Goal: Task Accomplishment & Management: Complete application form

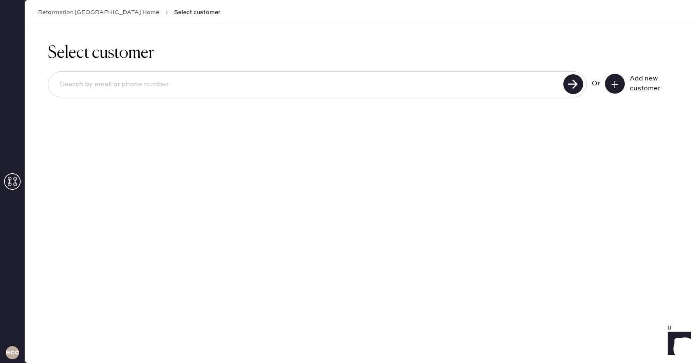
click at [611, 80] on icon at bounding box center [614, 84] width 8 height 8
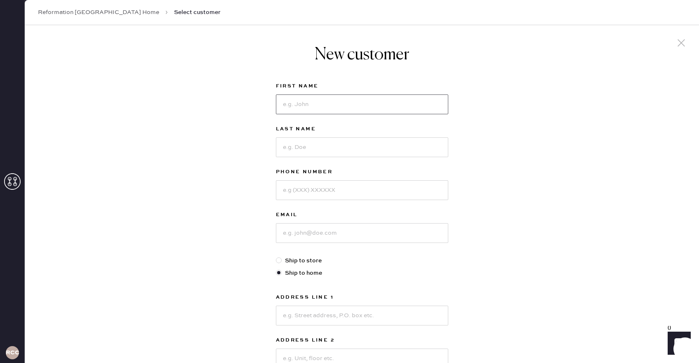
click at [315, 100] on input at bounding box center [362, 104] width 172 height 20
type input "[PERSON_NAME]"
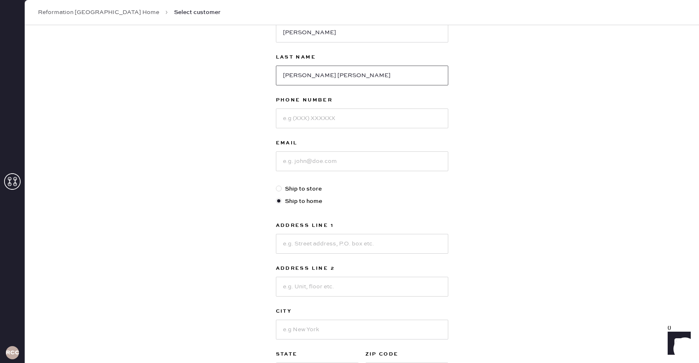
scroll to position [80, 0]
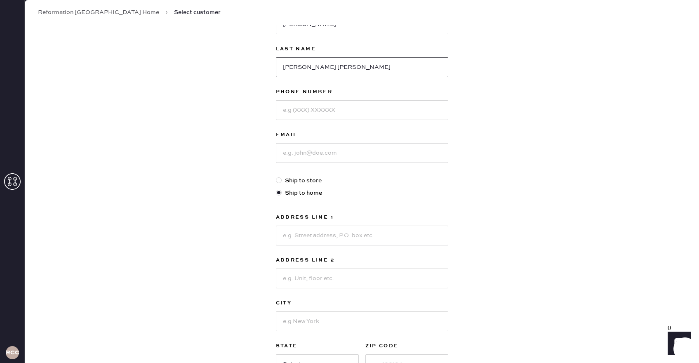
type input "[PERSON_NAME] [PERSON_NAME]"
click at [320, 98] on div at bounding box center [362, 108] width 172 height 21
click at [319, 107] on input at bounding box center [362, 110] width 172 height 20
paste input "[EMAIL_ADDRESS][DOMAIN_NAME]"
type input "[EMAIL_ADDRESS][DOMAIN_NAME]"
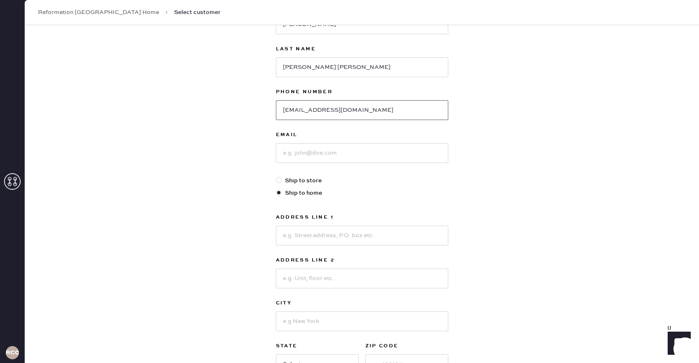
drag, startPoint x: 347, startPoint y: 110, endPoint x: 241, endPoint y: 109, distance: 105.5
click at [241, 109] on div "New customer First Name [PERSON_NAME] Last Name [PERSON_NAME] [PERSON_NAME] Pho…" at bounding box center [362, 200] width 674 height 511
click at [303, 158] on input at bounding box center [362, 153] width 172 height 20
paste input "[EMAIL_ADDRESS][DOMAIN_NAME]"
type input "[EMAIL_ADDRESS][DOMAIN_NAME]"
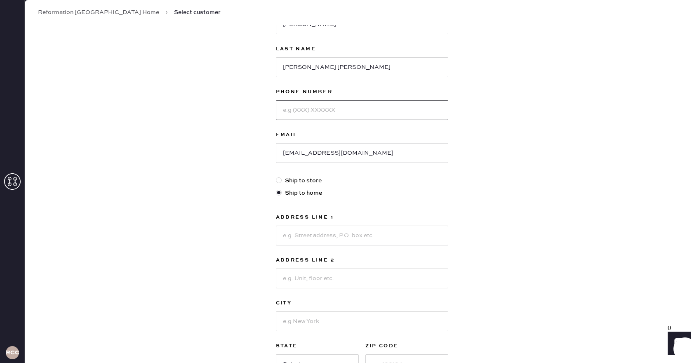
click at [313, 114] on input at bounding box center [362, 110] width 172 height 20
paste input "2482108472"
type input "2482108472"
click at [305, 241] on input at bounding box center [362, 235] width 172 height 20
paste input "[STREET_ADDRESS]"
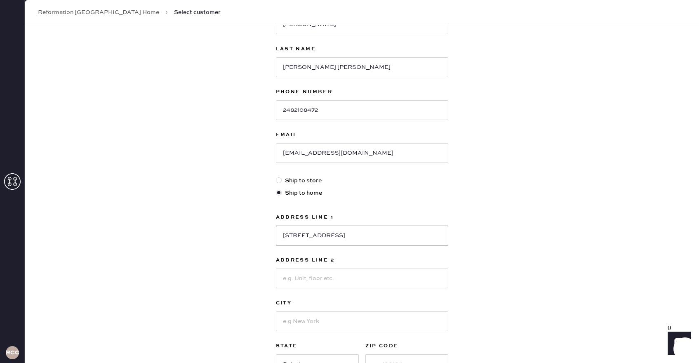
type input "[STREET_ADDRESS]"
click at [311, 323] on input at bounding box center [362, 321] width 172 height 20
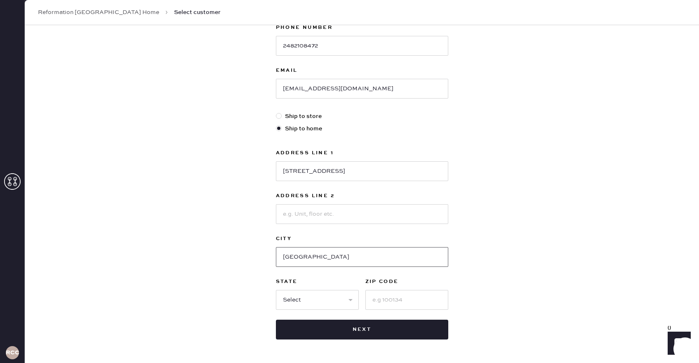
scroll to position [145, 0]
type input "[GEOGRAPHIC_DATA]"
click at [314, 302] on select "Select AK AL AR AZ CA CO CT [GEOGRAPHIC_DATA] DE FL [GEOGRAPHIC_DATA] HI [GEOGR…" at bounding box center [317, 299] width 83 height 20
select select "CO"
click at [276, 289] on select "Select AK AL AR AZ CA CO CT [GEOGRAPHIC_DATA] DE FL [GEOGRAPHIC_DATA] HI [GEOGR…" at bounding box center [317, 299] width 83 height 20
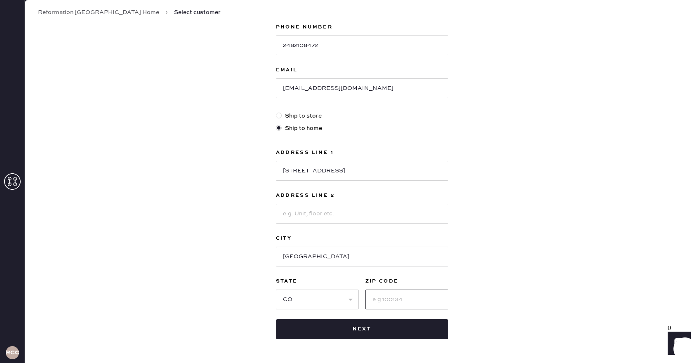
click at [377, 299] on input at bounding box center [406, 299] width 83 height 20
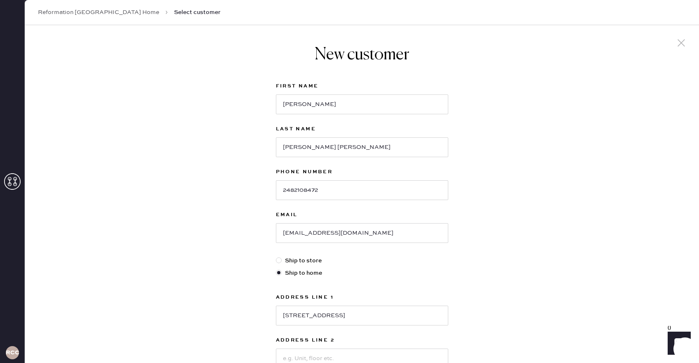
scroll to position [173, 0]
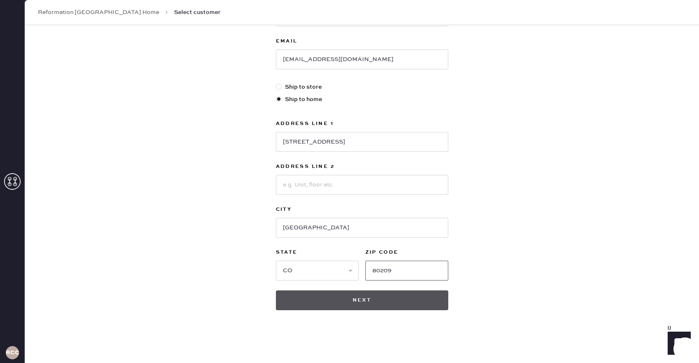
type input "80209"
click at [349, 299] on button "Next" at bounding box center [362, 300] width 172 height 20
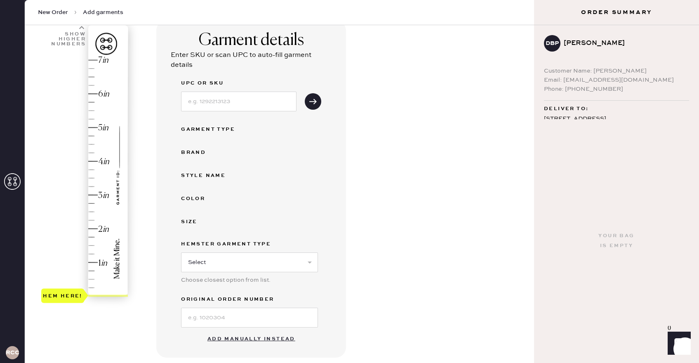
scroll to position [72, 0]
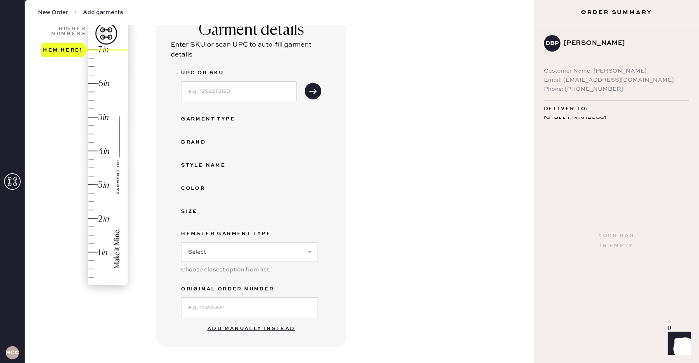
click at [96, 51] on div "Hem here!" at bounding box center [85, 167] width 88 height 243
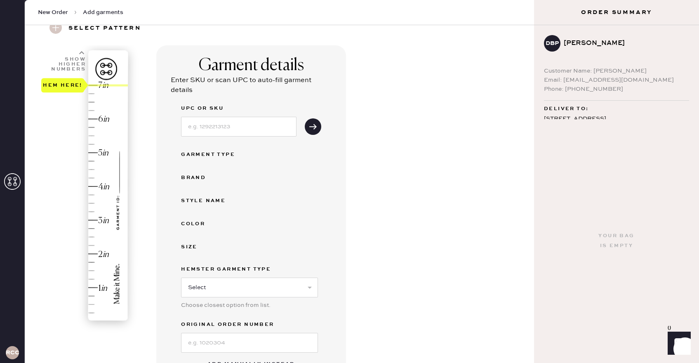
scroll to position [239, 0]
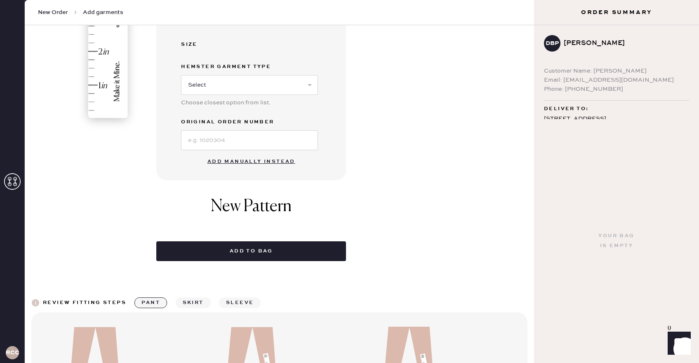
click at [229, 159] on button "Add manually instead" at bounding box center [251, 161] width 98 height 16
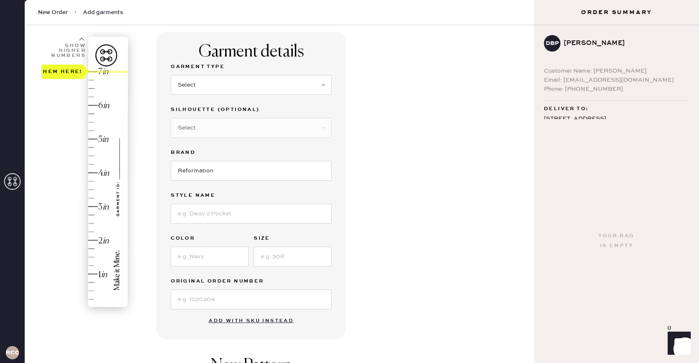
scroll to position [68, 0]
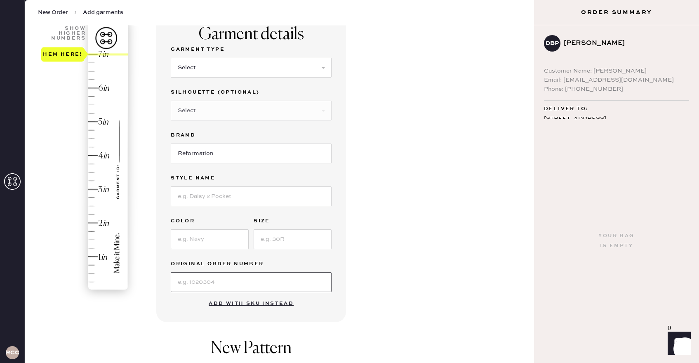
click at [198, 281] on input at bounding box center [251, 282] width 161 height 20
paste input "S29257018"
type input "S29257018"
click at [202, 240] on input at bounding box center [210, 239] width 78 height 20
type input "Hibiscus Tea"
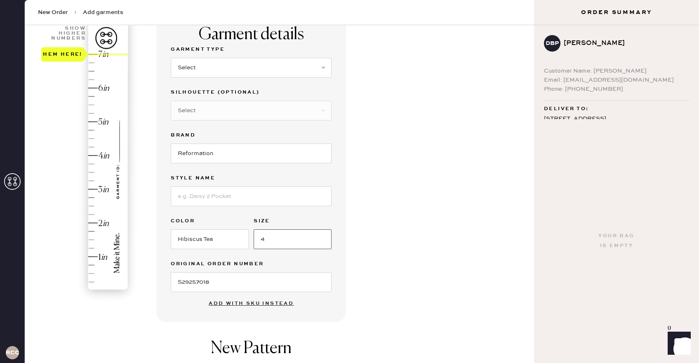
type input "4"
click at [212, 199] on input at bounding box center [251, 196] width 161 height 20
type input "Anaiis Silk Dress"
click at [204, 68] on select "Select Basic Skirt Jeans Leggings Pants Shorts Basic Sleeved Dress Basic Sleeve…" at bounding box center [251, 68] width 161 height 20
select select "7"
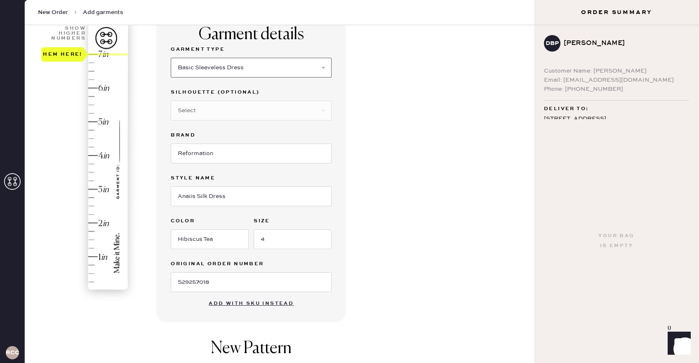
click at [171, 58] on select "Select Basic Skirt Jeans Leggings Pants Shorts Basic Sleeved Dress Basic Sleeve…" at bounding box center [251, 68] width 161 height 20
type input "7"
click at [108, 52] on div "Hem here!" at bounding box center [85, 172] width 88 height 243
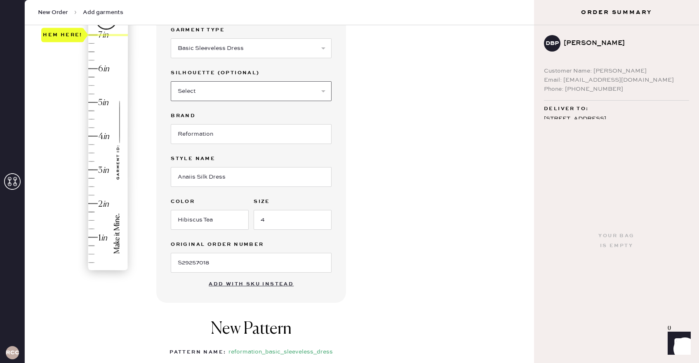
click at [222, 87] on select "Select Maxi Dress Midi Dress Mini Dress Other" at bounding box center [251, 91] width 161 height 20
select select "33"
click at [171, 81] on select "Select Maxi Dress Midi Dress Mini Dress Other" at bounding box center [251, 91] width 161 height 20
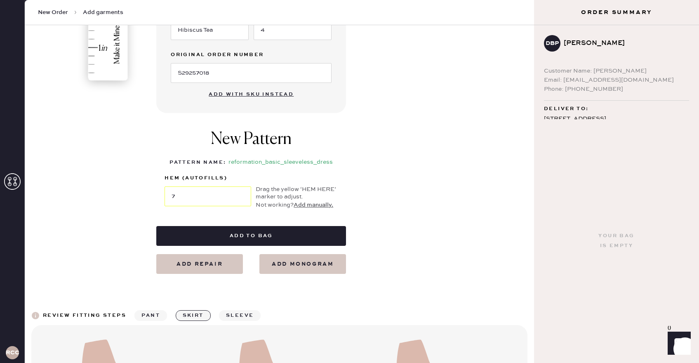
scroll to position [282, 0]
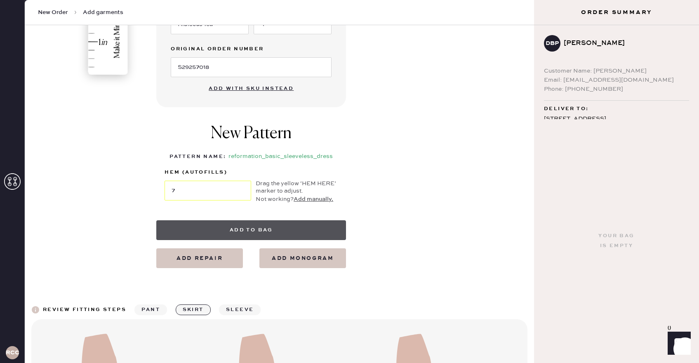
click at [282, 226] on button "Add to bag" at bounding box center [251, 230] width 190 height 20
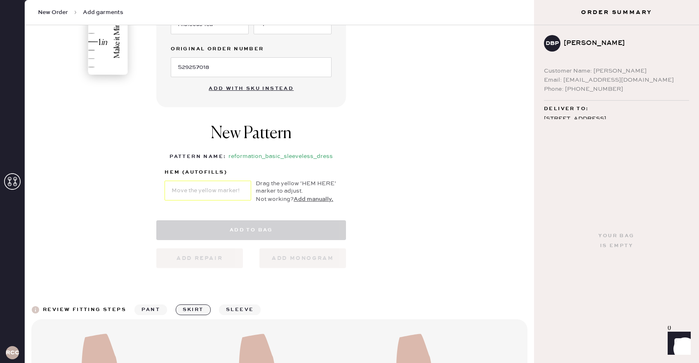
select select "7"
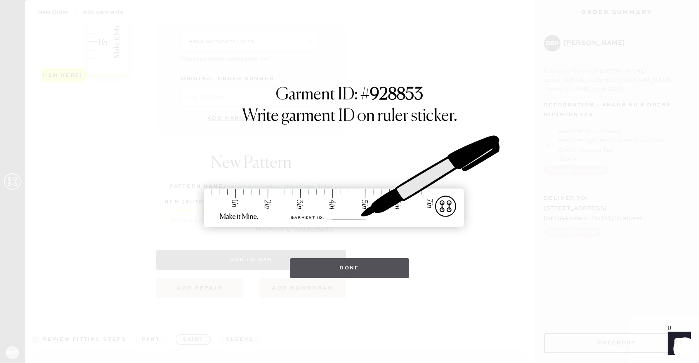
click at [349, 270] on button "Done" at bounding box center [349, 268] width 119 height 20
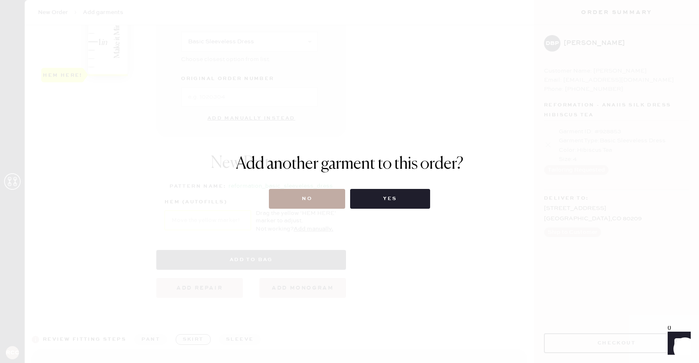
click at [321, 191] on button "No" at bounding box center [307, 199] width 76 height 20
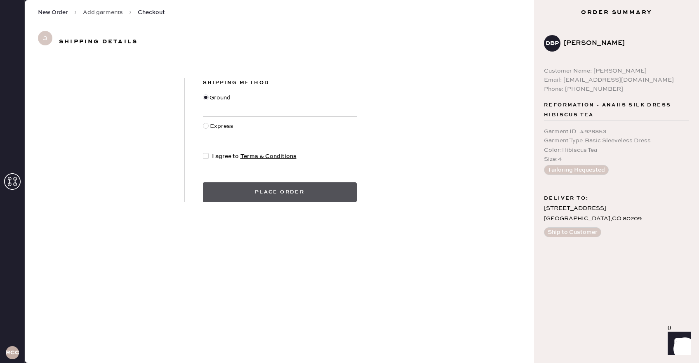
click at [256, 194] on button "Place order" at bounding box center [280, 192] width 154 height 20
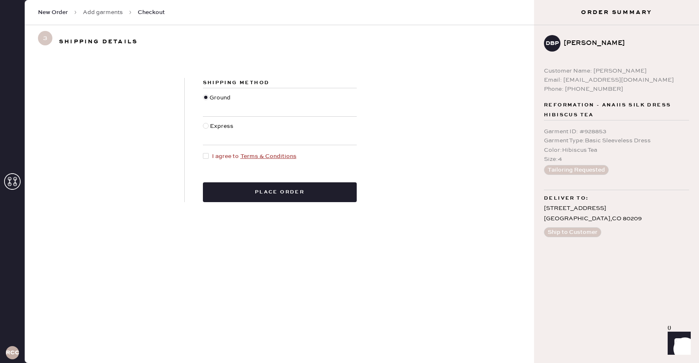
click at [208, 155] on div at bounding box center [206, 156] width 6 height 6
click at [203, 152] on input "I agree to Terms & Conditions" at bounding box center [203, 152] width 0 height 0
checkbox input "true"
click at [228, 178] on div "Shipping Method Ground Express I agree to Terms & Conditions Place order" at bounding box center [280, 140] width 190 height 124
click at [230, 191] on button "Place order" at bounding box center [280, 192] width 154 height 20
